Goal: Task Accomplishment & Management: Manage account settings

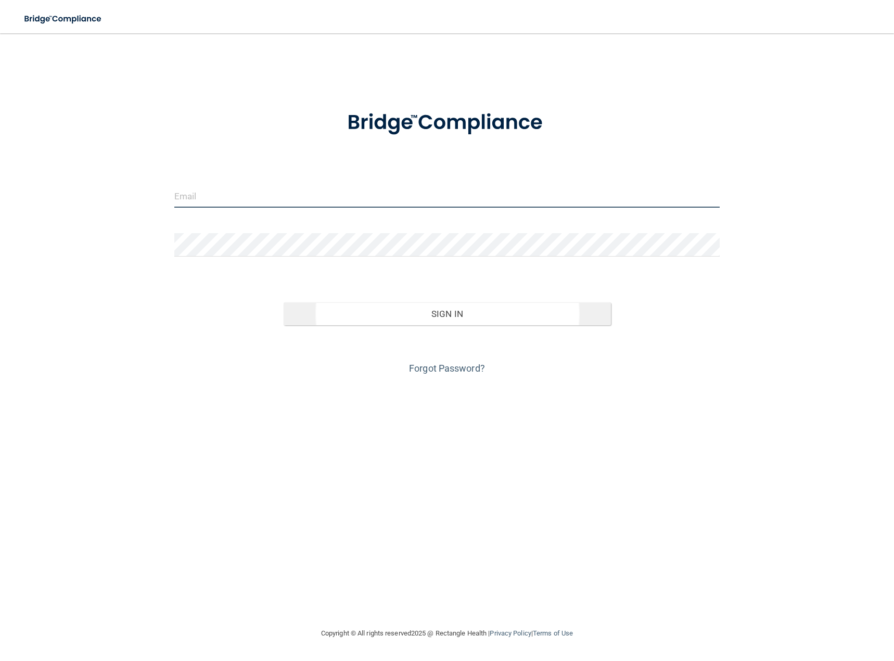
type input "[EMAIL_ADDRESS][DOMAIN_NAME]"
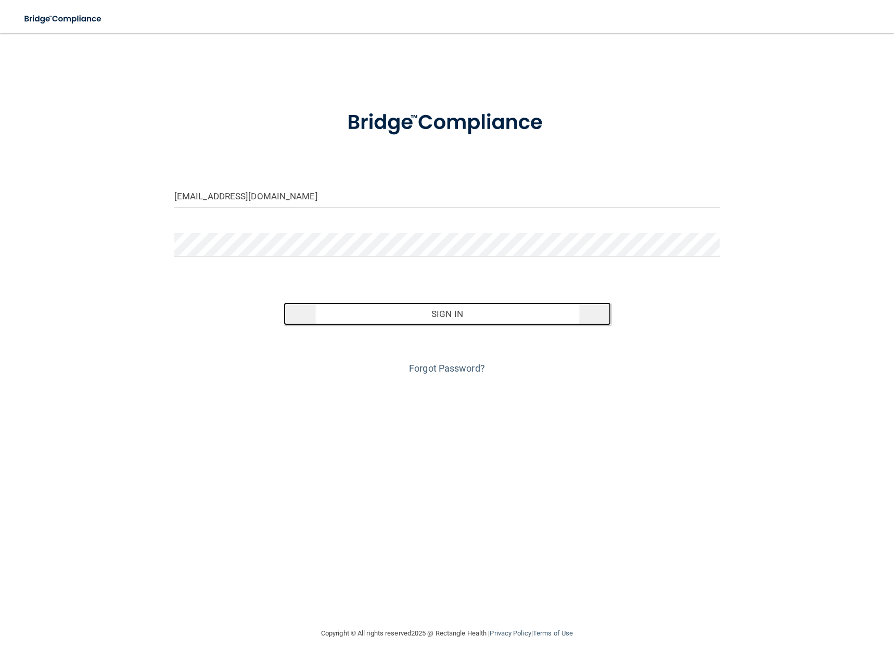
click at [443, 316] on button "Sign In" at bounding box center [447, 313] width 327 height 23
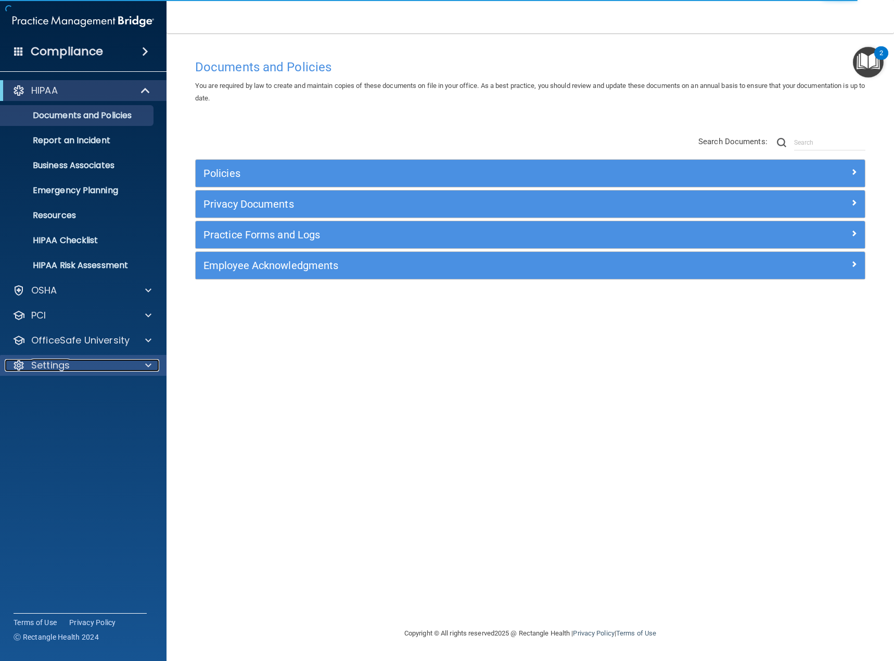
click at [75, 360] on div "Settings" at bounding box center [69, 365] width 129 height 12
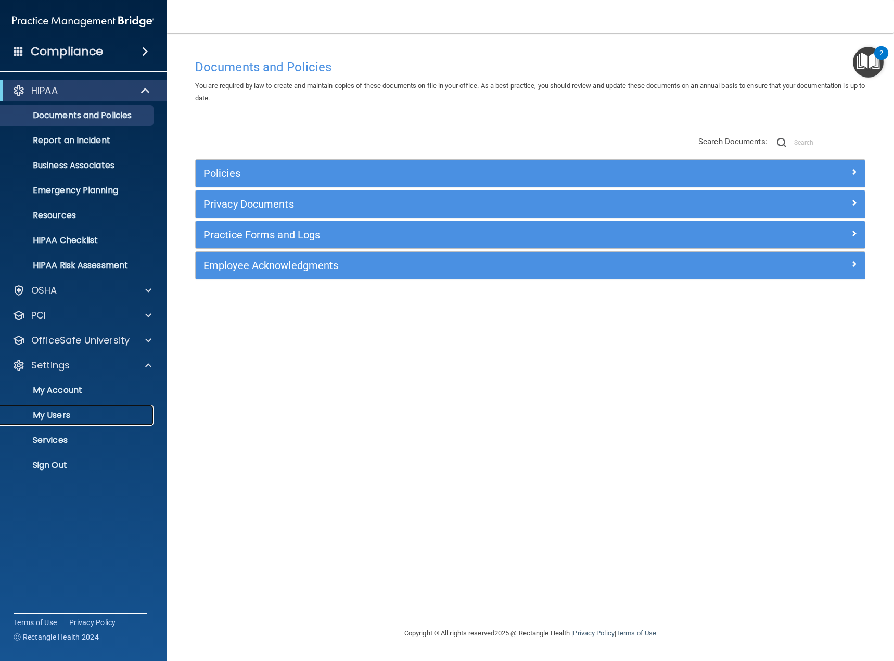
click at [66, 413] on p "My Users" at bounding box center [78, 415] width 142 height 10
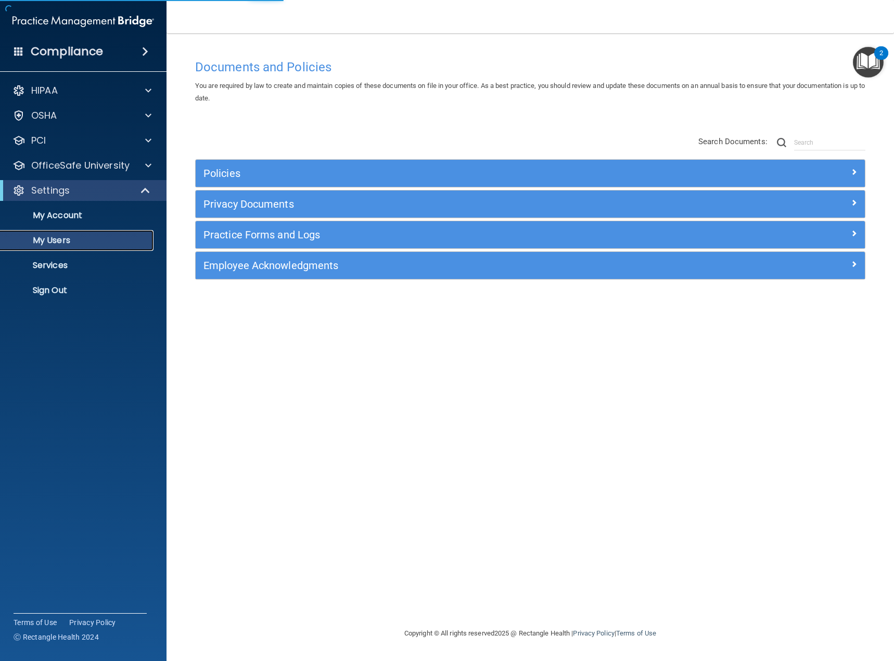
select select "20"
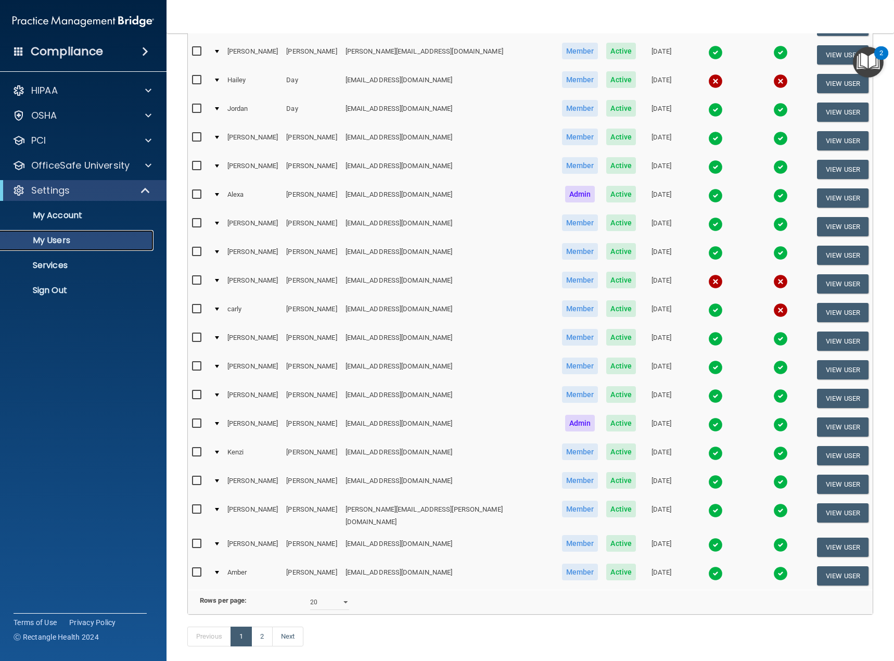
scroll to position [200, 0]
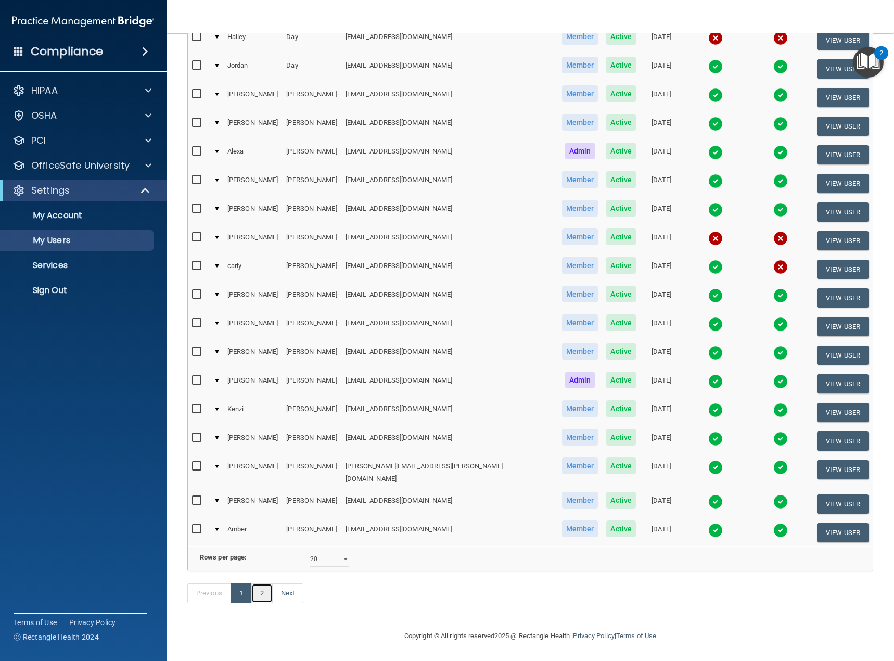
click at [261, 592] on link "2" at bounding box center [261, 594] width 21 height 20
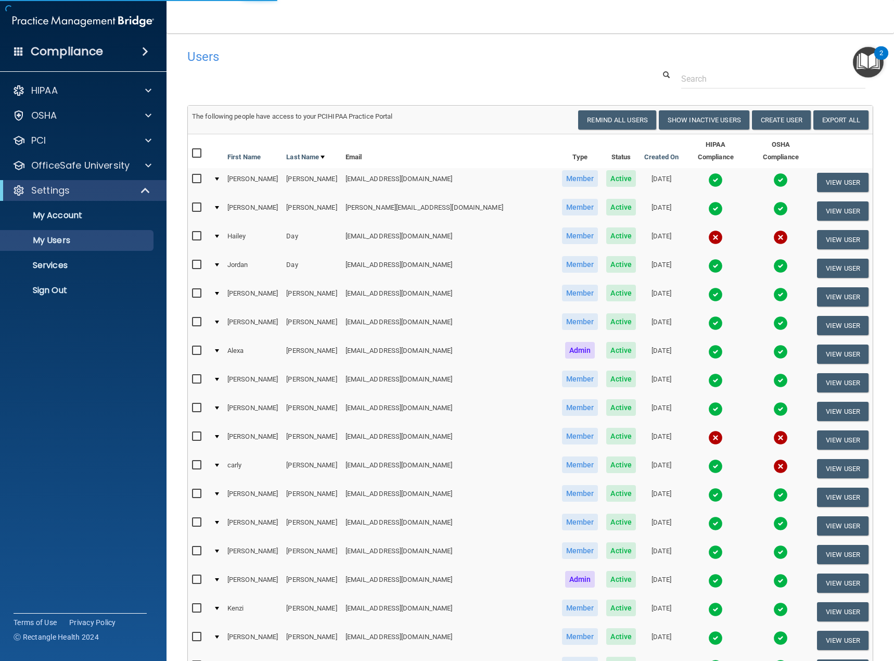
select select "20"
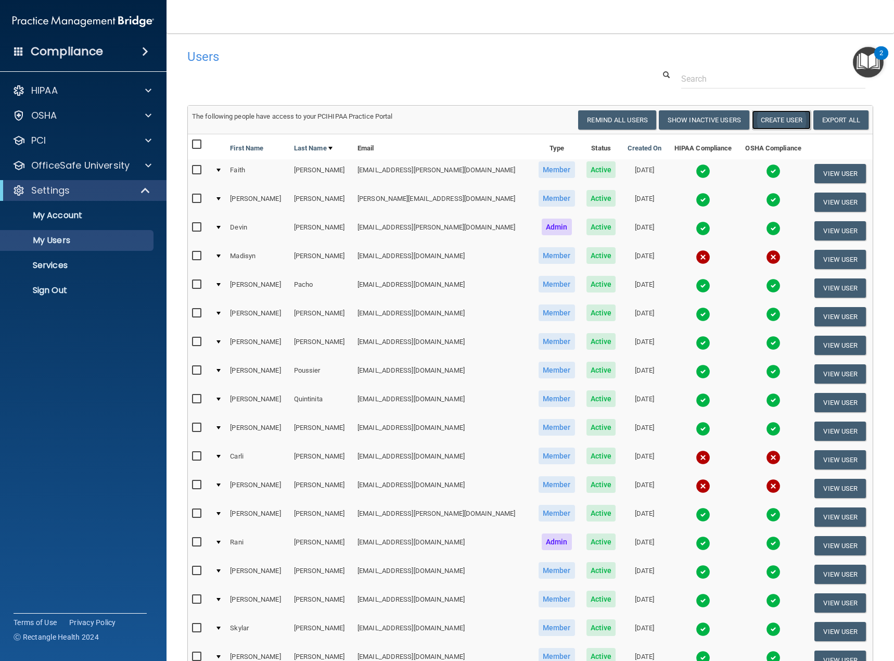
click at [771, 122] on button "Create User" at bounding box center [781, 119] width 59 height 19
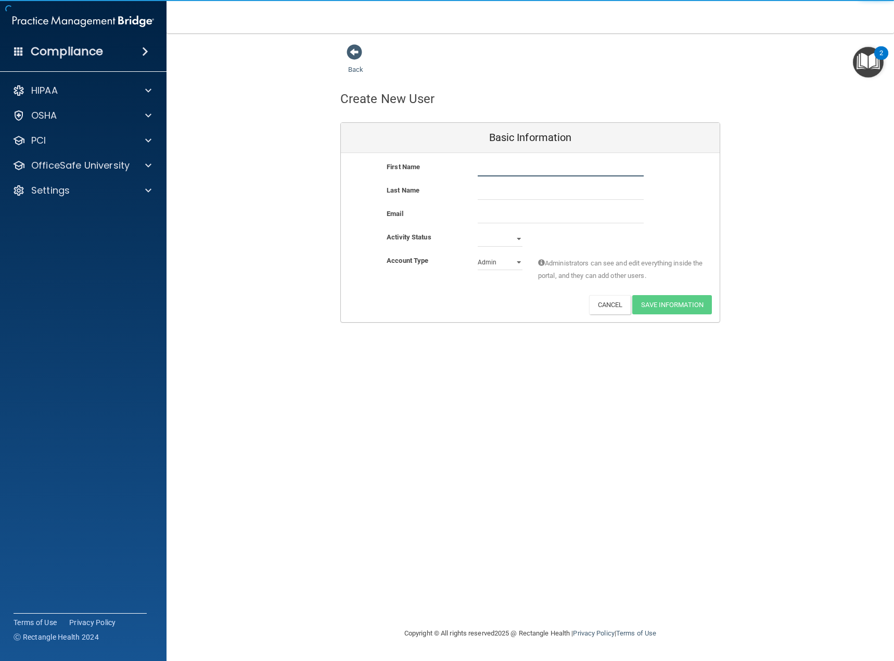
click at [484, 169] on input "text" at bounding box center [561, 169] width 166 height 16
drag, startPoint x: 486, startPoint y: 170, endPoint x: 460, endPoint y: 169, distance: 26.6
click at [460, 169] on div "First Name z z" at bounding box center [530, 169] width 379 height 16
type input "a"
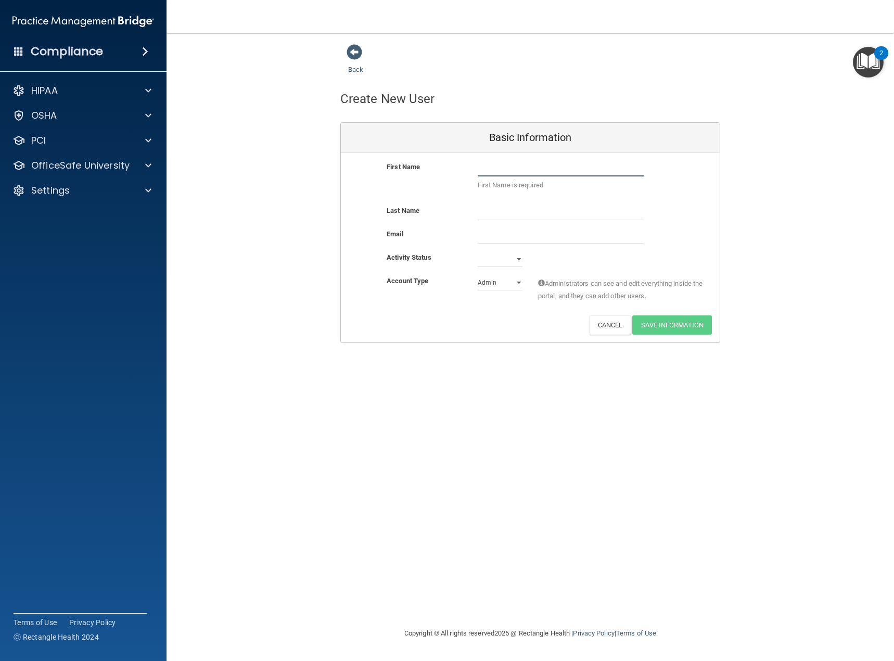
click at [537, 167] on input "text" at bounding box center [561, 169] width 166 height 16
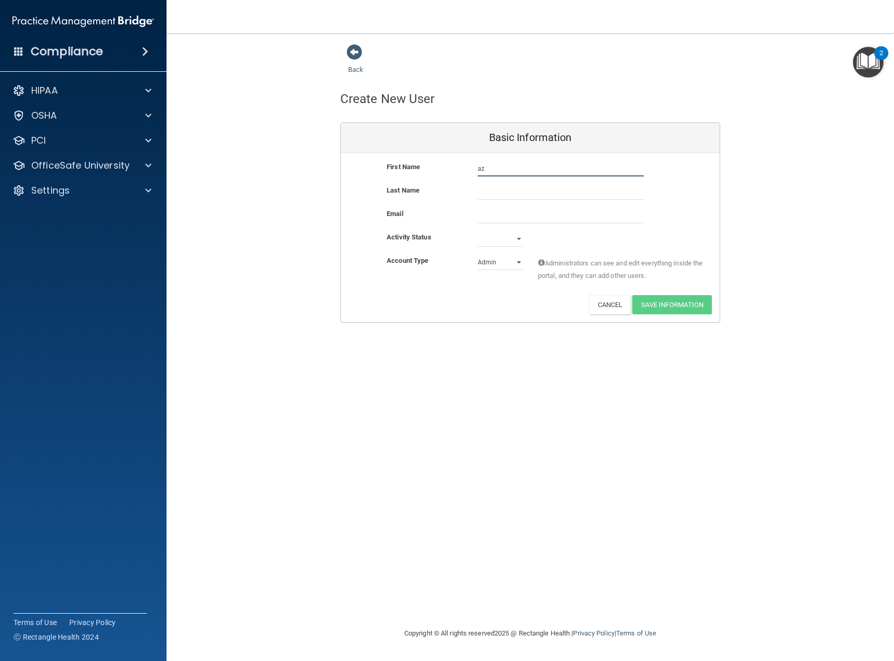
type input "a"
type input "jazmyn"
click at [519, 190] on input "text" at bounding box center [561, 192] width 166 height 16
type input "[PERSON_NAME]"
click at [552, 217] on input "email" at bounding box center [561, 216] width 166 height 16
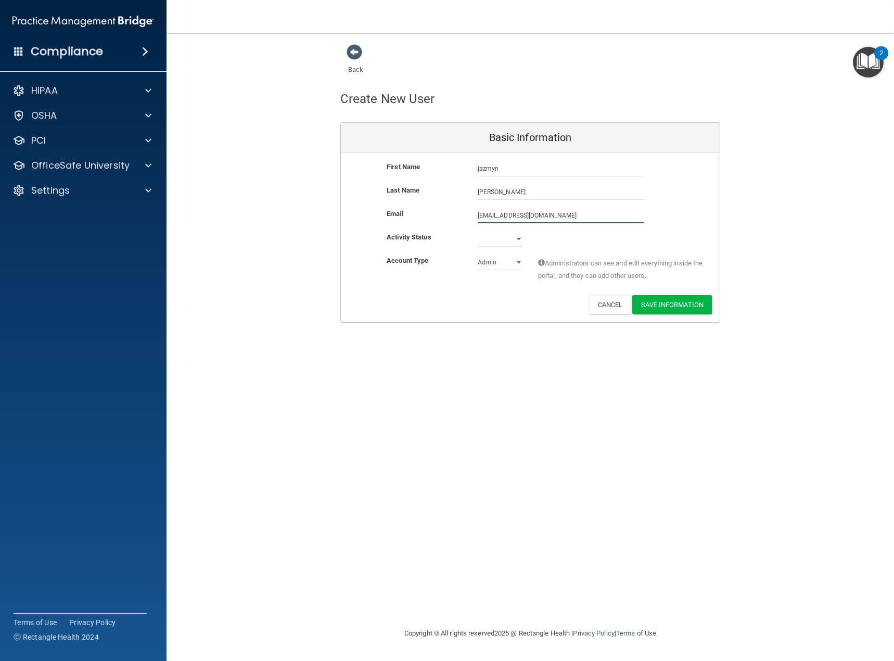
type input "[EMAIL_ADDRESS][DOMAIN_NAME]"
click at [559, 244] on div "Activity Status Active Inactive" at bounding box center [530, 239] width 379 height 16
click at [678, 308] on button "Save Information" at bounding box center [672, 304] width 80 height 19
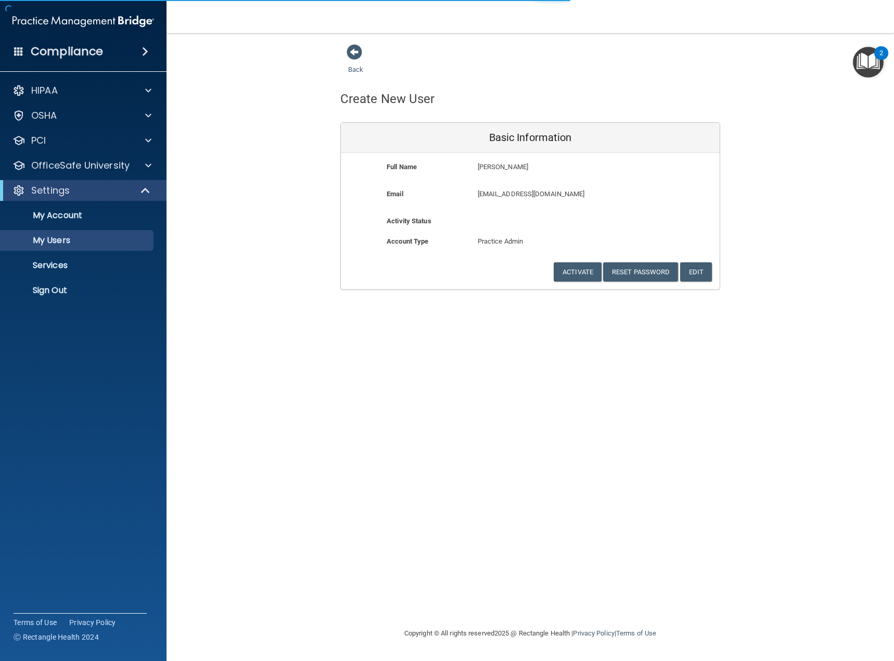
select select "20"
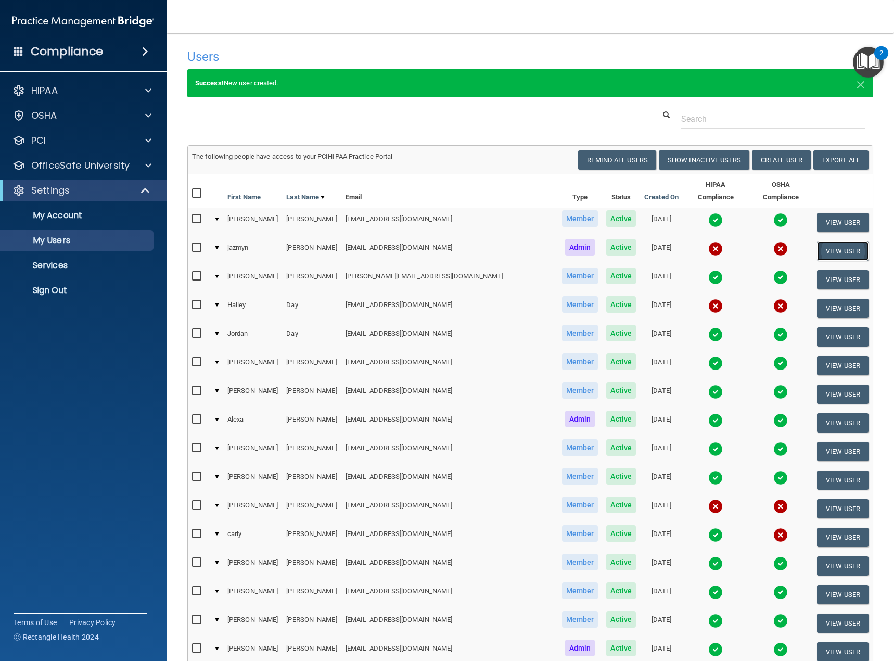
click at [841, 242] on button "View User" at bounding box center [843, 251] width 52 height 19
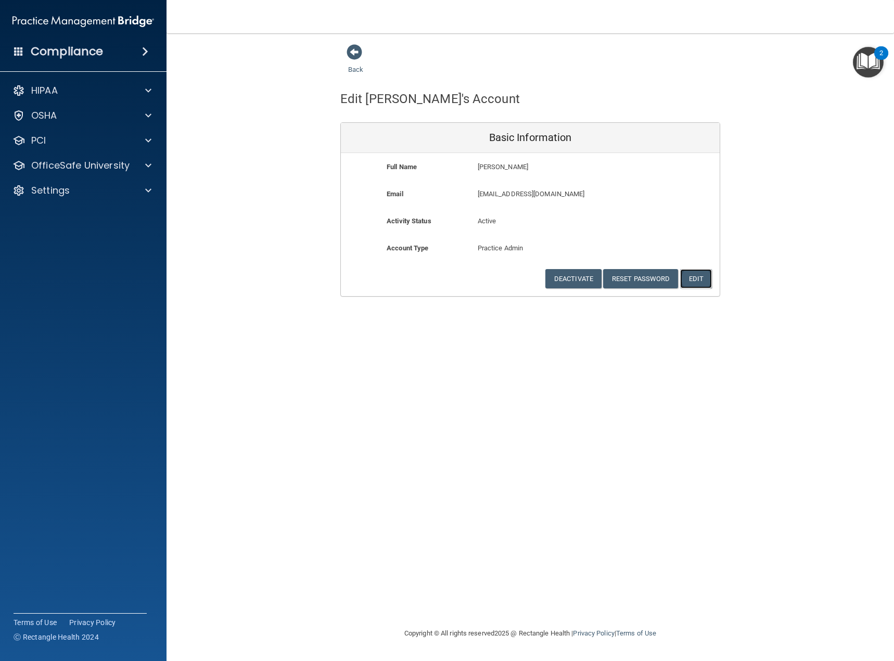
click at [701, 284] on button "Edit" at bounding box center [696, 278] width 32 height 19
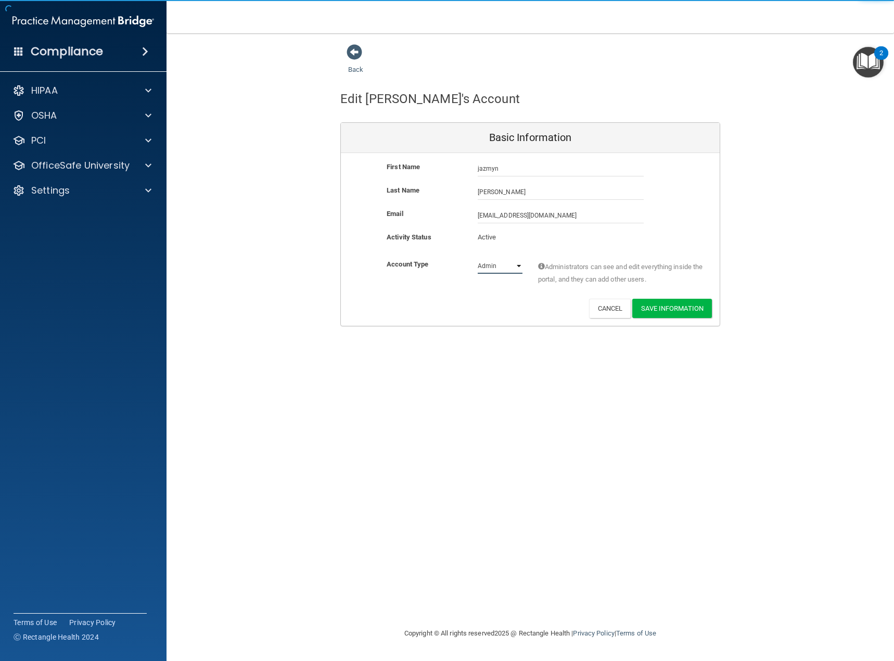
click at [519, 270] on select "Admin Member" at bounding box center [500, 266] width 45 height 16
select select "practice_member"
click at [478, 258] on select "Admin Member" at bounding box center [500, 266] width 45 height 16
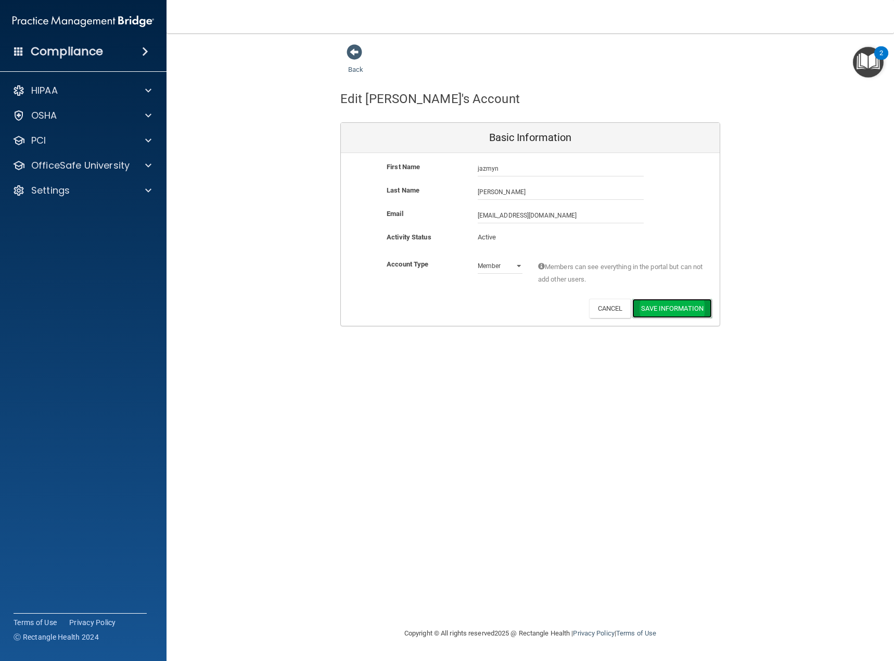
click at [661, 307] on button "Save Information" at bounding box center [672, 308] width 80 height 19
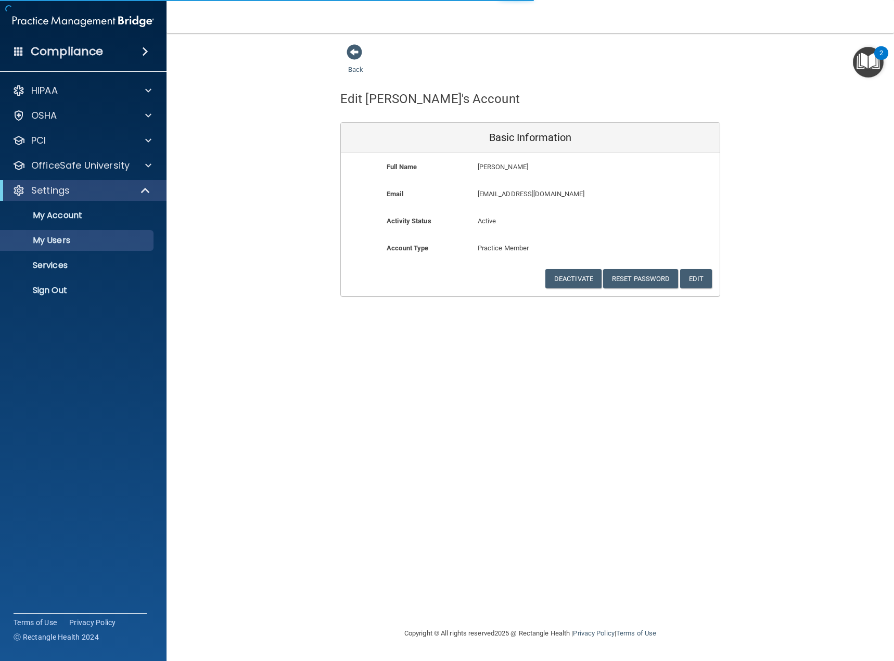
select select "20"
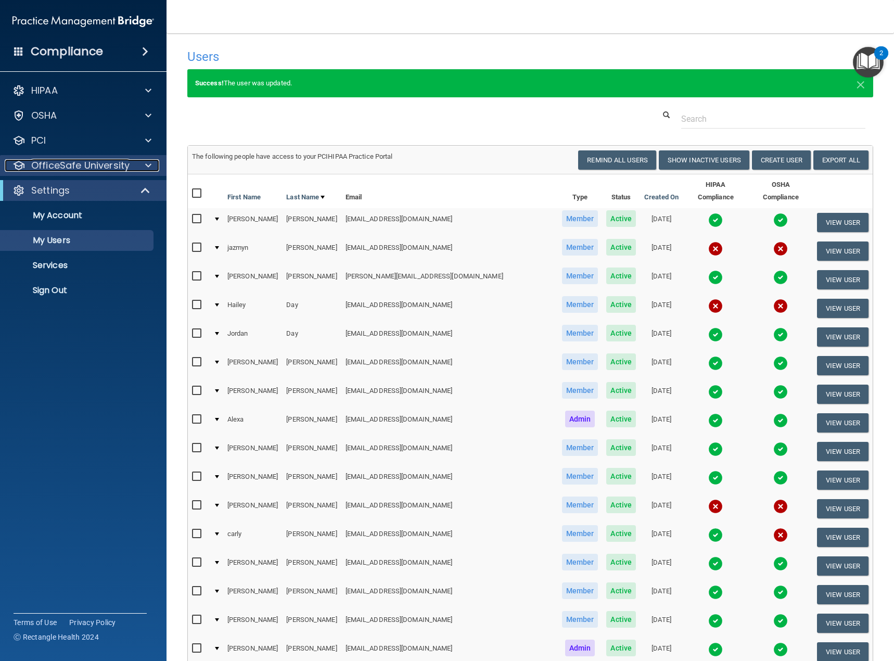
click at [84, 161] on p "OfficeSafe University" at bounding box center [80, 165] width 98 height 12
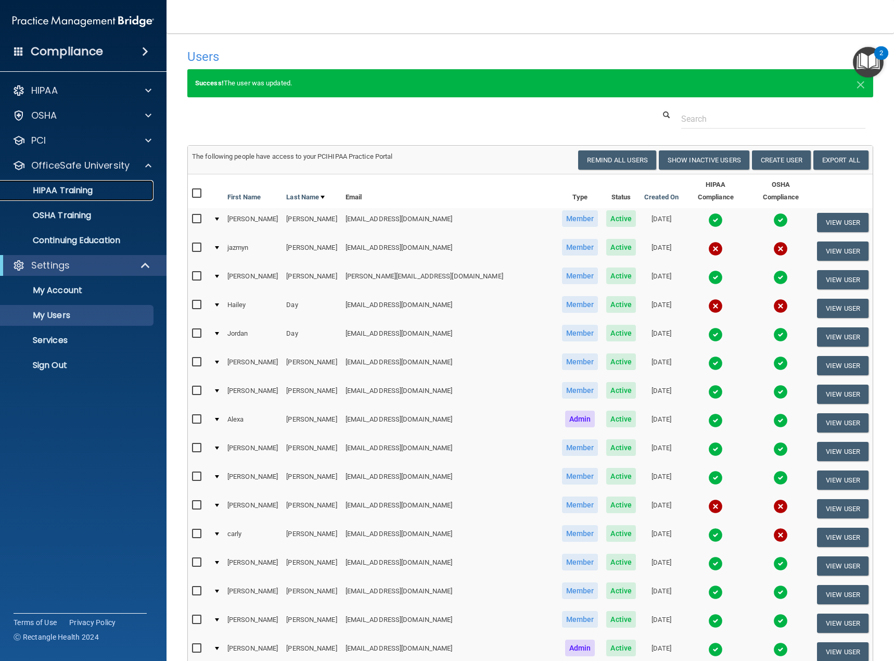
click at [115, 190] on div "HIPAA Training" at bounding box center [78, 190] width 142 height 10
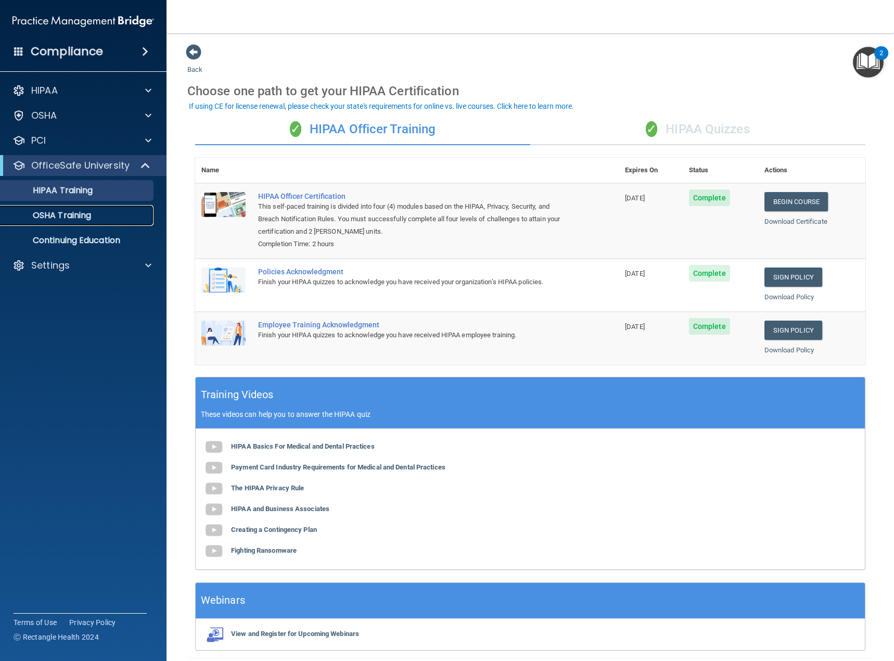
click at [65, 216] on p "OSHA Training" at bounding box center [49, 215] width 84 height 10
